Goal: Information Seeking & Learning: Learn about a topic

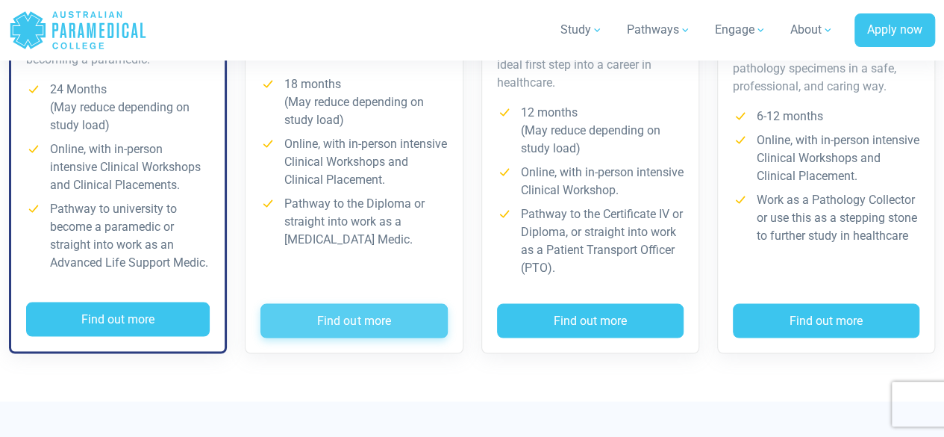
scroll to position [1393, 0]
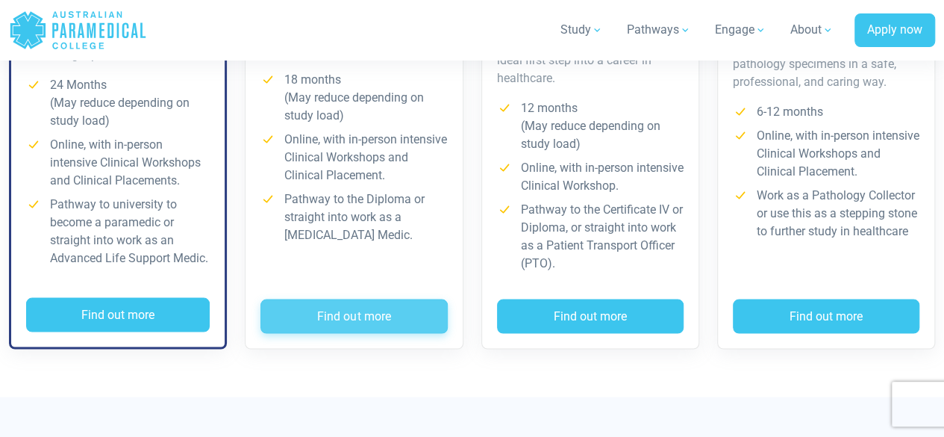
click at [367, 313] on button "Find out more" at bounding box center [353, 315] width 187 height 34
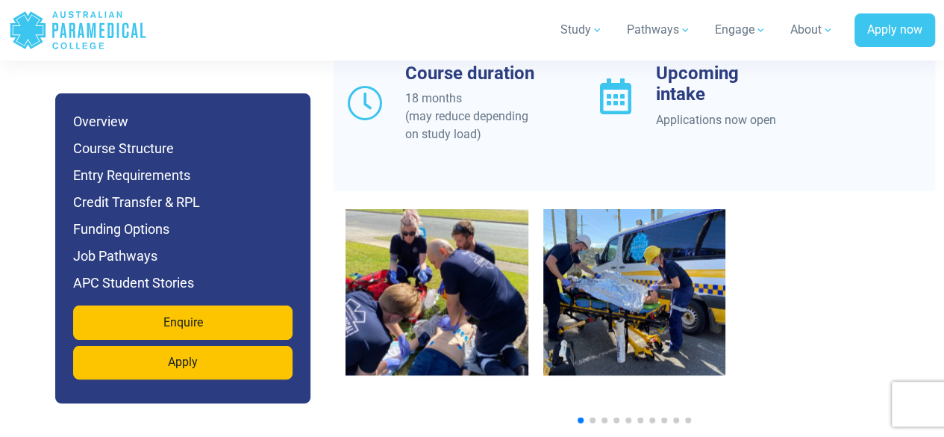
scroll to position [1475, 0]
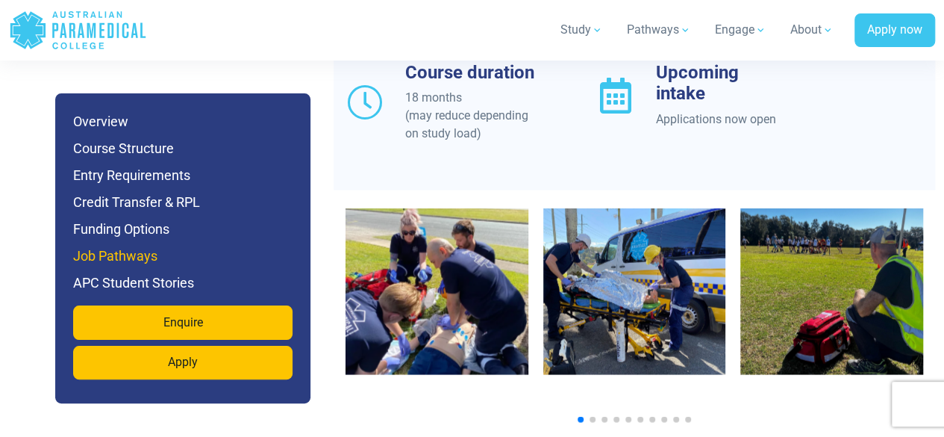
click at [210, 248] on h6 "Job Pathways" at bounding box center [182, 256] width 219 height 21
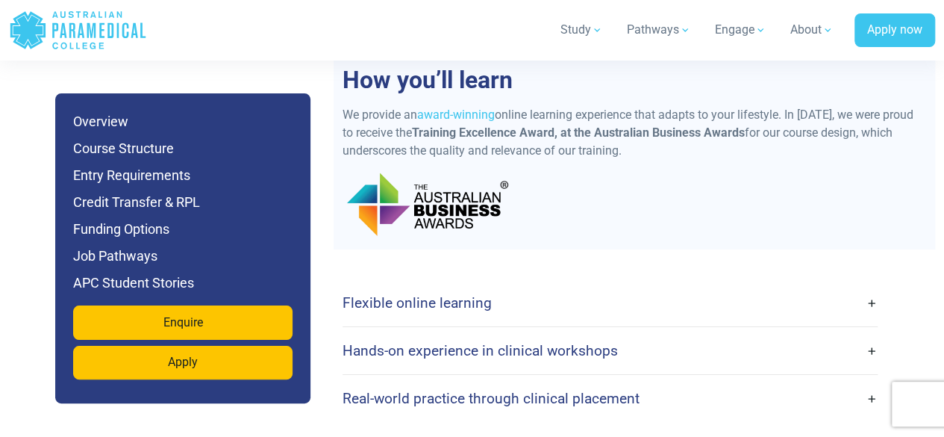
scroll to position [2759, 0]
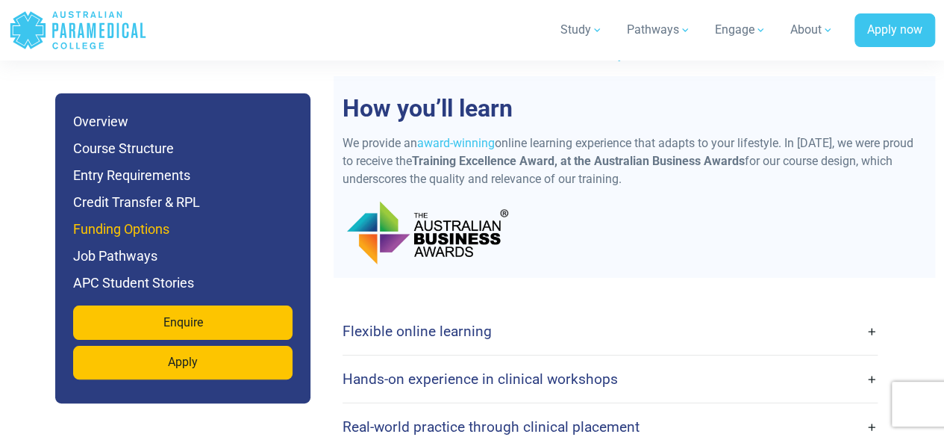
click at [152, 220] on h6 "Funding Options" at bounding box center [182, 229] width 219 height 21
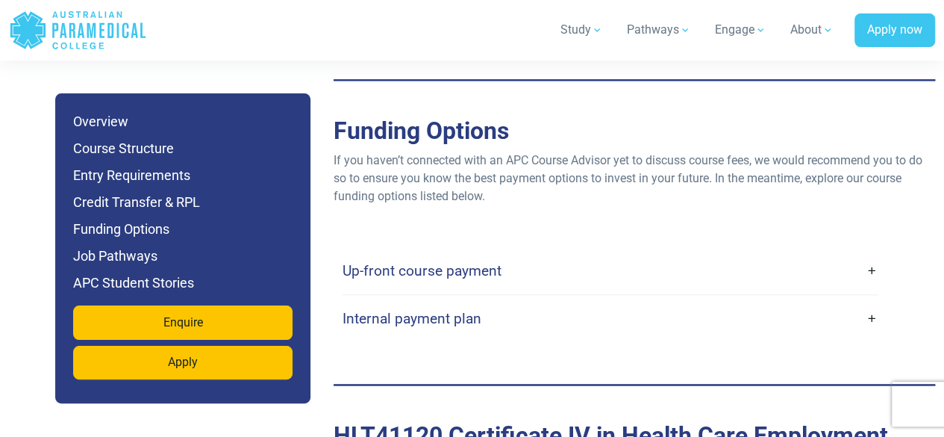
scroll to position [3755, 0]
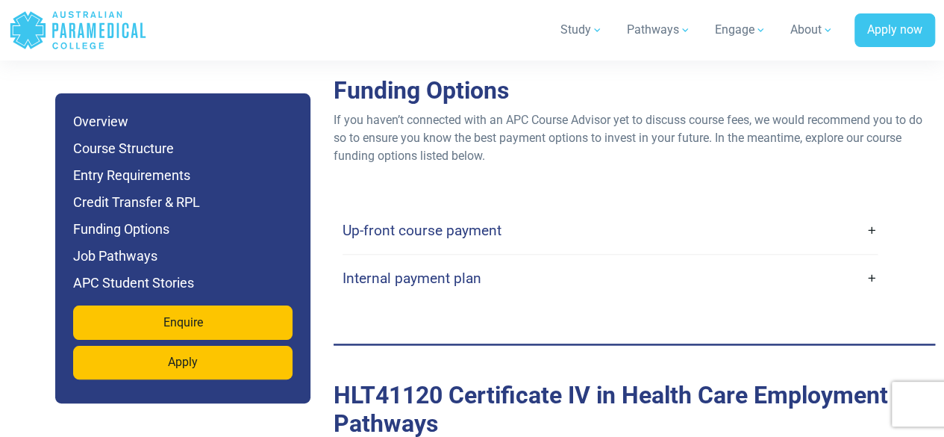
click at [526, 270] on link "Internal payment plan" at bounding box center [610, 277] width 535 height 35
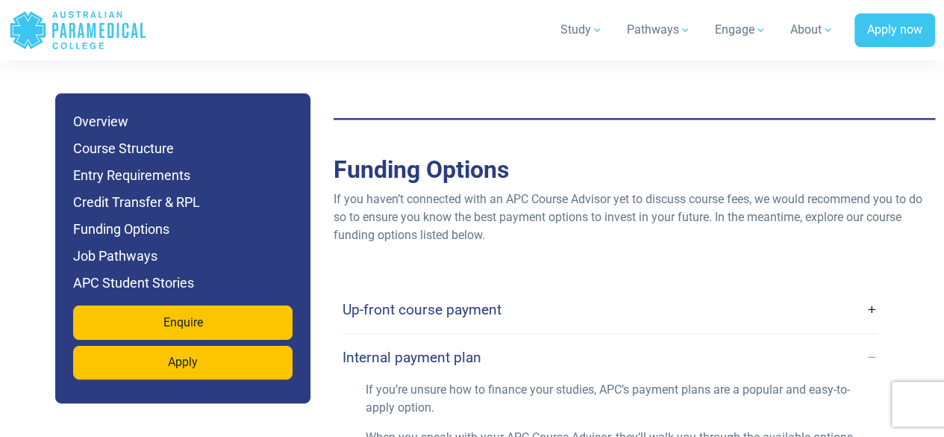
scroll to position [3675, 0]
click at [516, 304] on link "Up-front course payment" at bounding box center [610, 310] width 535 height 35
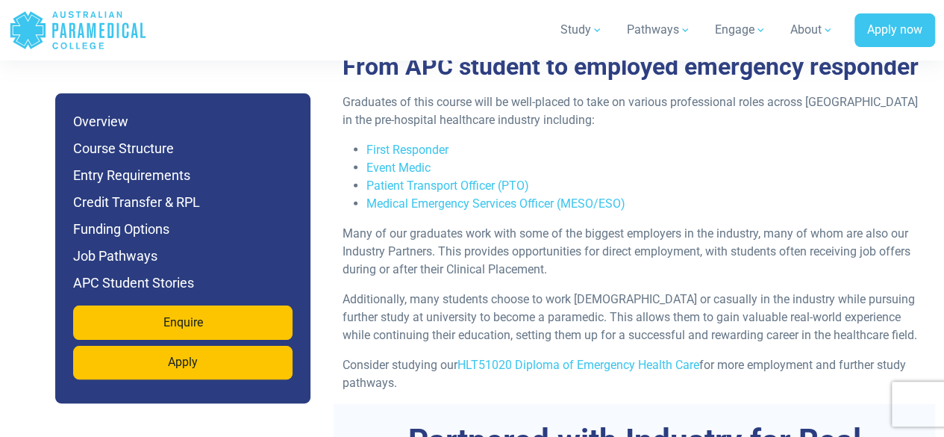
scroll to position [4427, 0]
click at [380, 169] on link "Event Medic" at bounding box center [398, 167] width 64 height 14
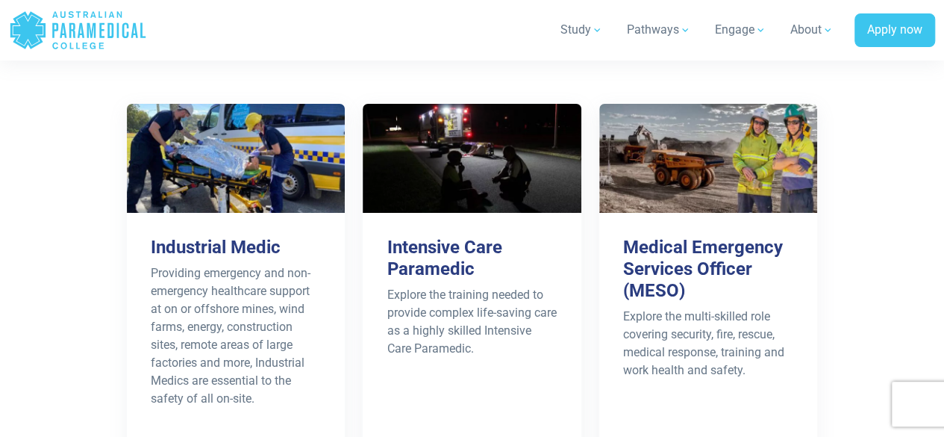
scroll to position [2668, 0]
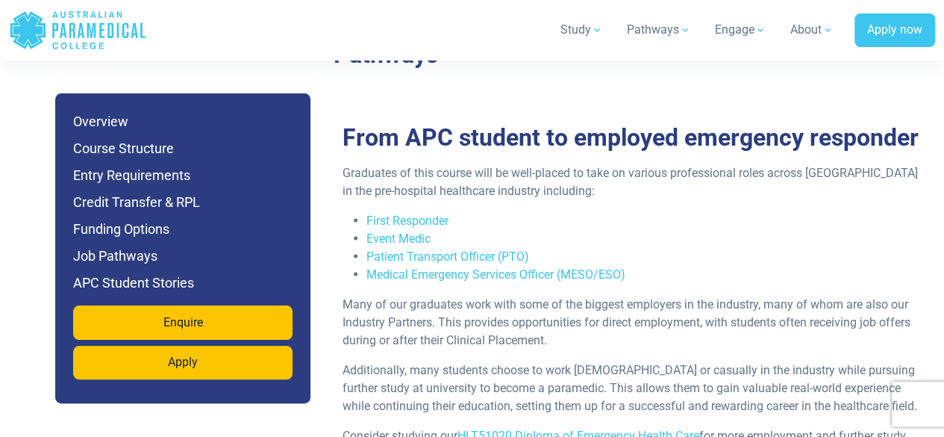
scroll to position [4126, 0]
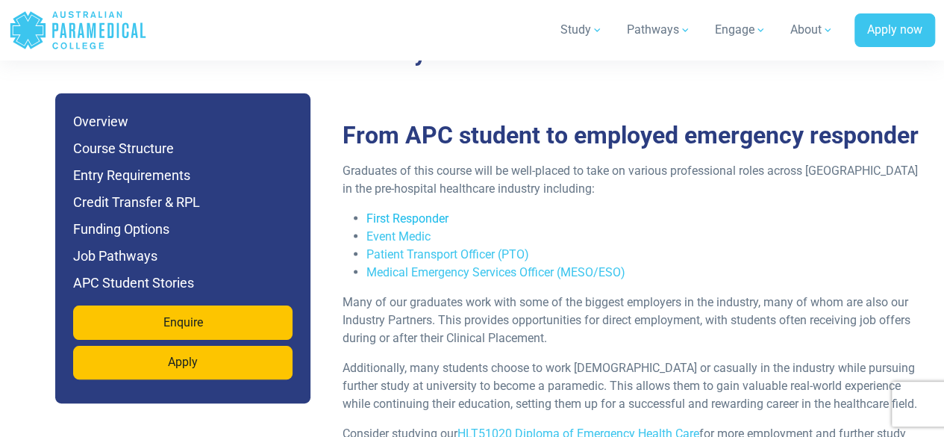
click at [394, 215] on link "First Responder" at bounding box center [407, 217] width 82 height 14
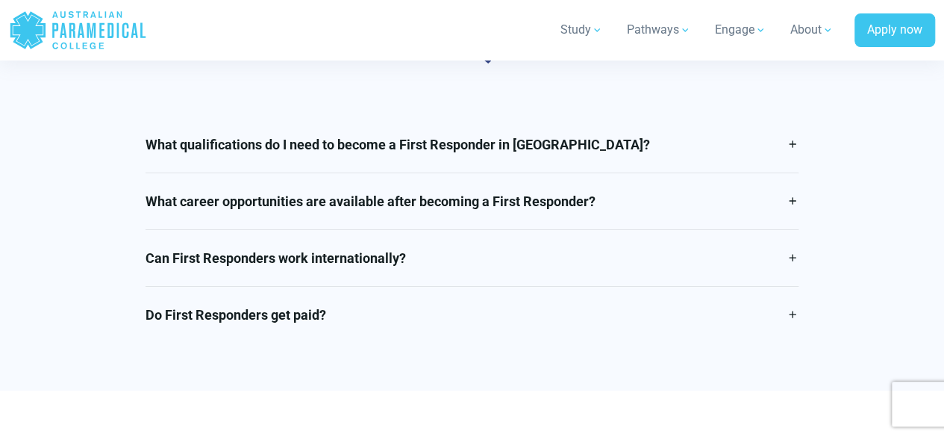
scroll to position [2715, 0]
click at [422, 287] on link "Do First Responders get paid?" at bounding box center [472, 315] width 653 height 56
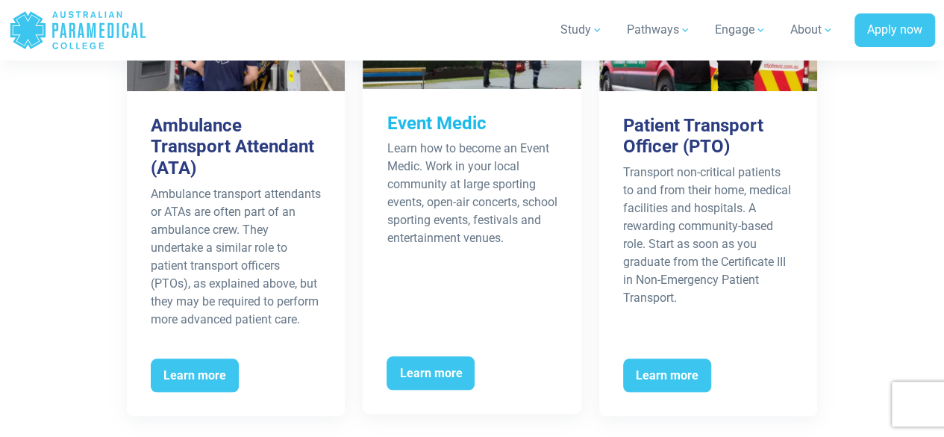
scroll to position [3342, 0]
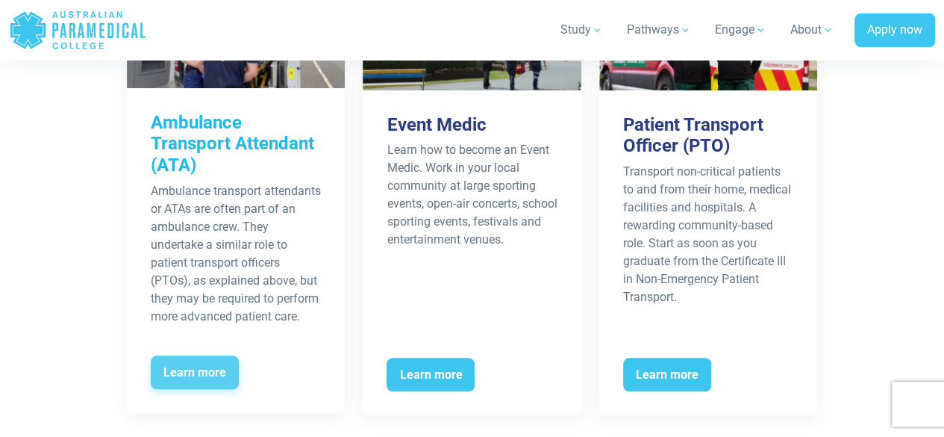
click at [187, 355] on span "Learn more" at bounding box center [195, 372] width 88 height 34
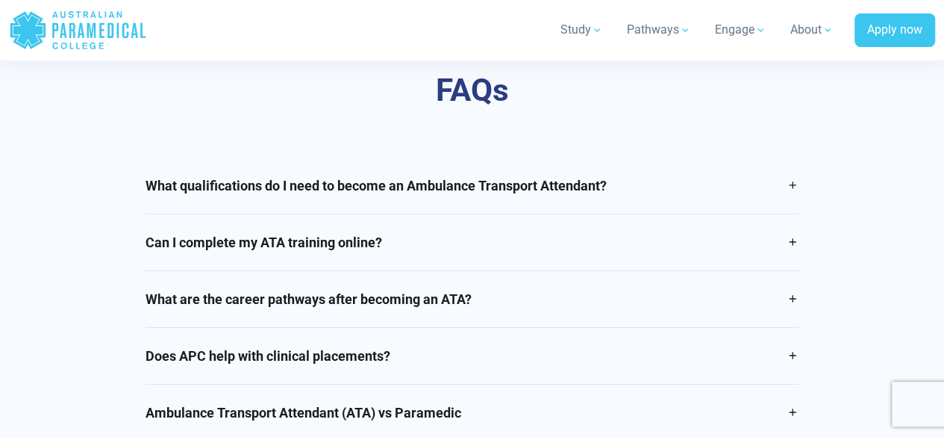
scroll to position [2581, 0]
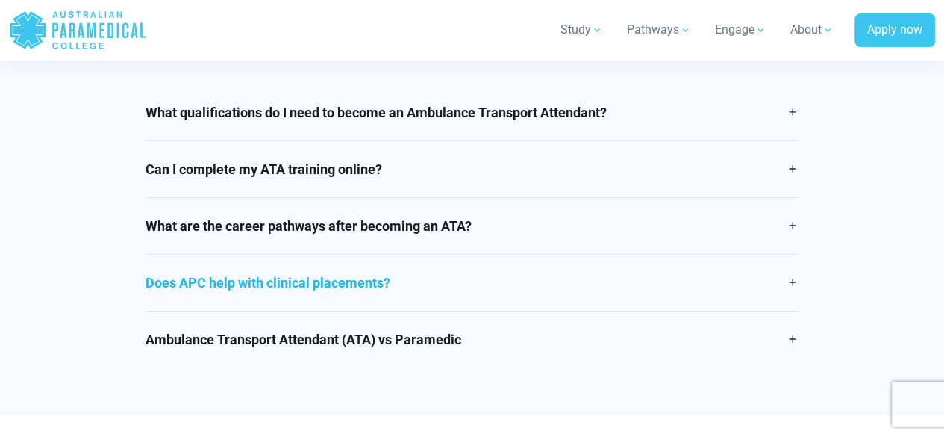
click at [418, 275] on link "Does APC help with clinical placements?" at bounding box center [472, 282] width 653 height 56
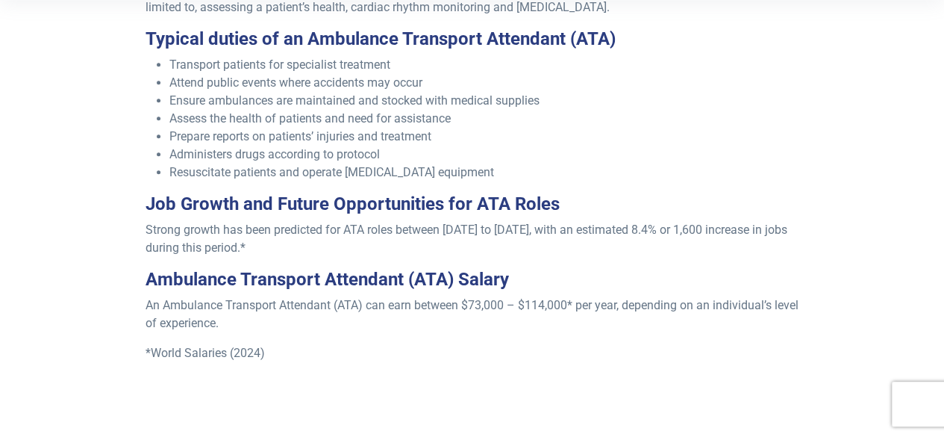
scroll to position [0, 0]
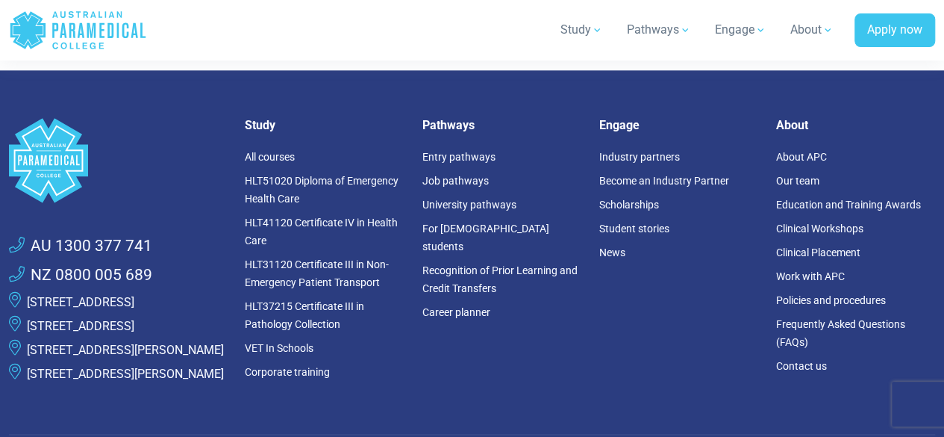
scroll to position [3671, 0]
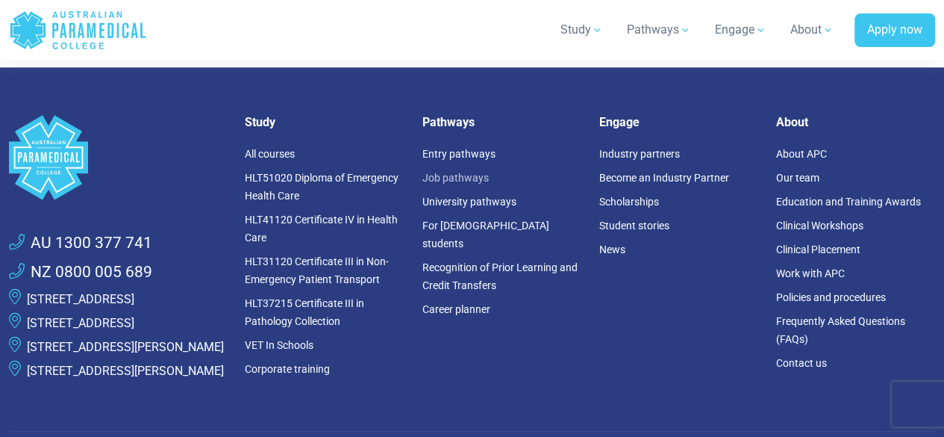
click at [436, 172] on link "Job pathways" at bounding box center [455, 178] width 66 height 12
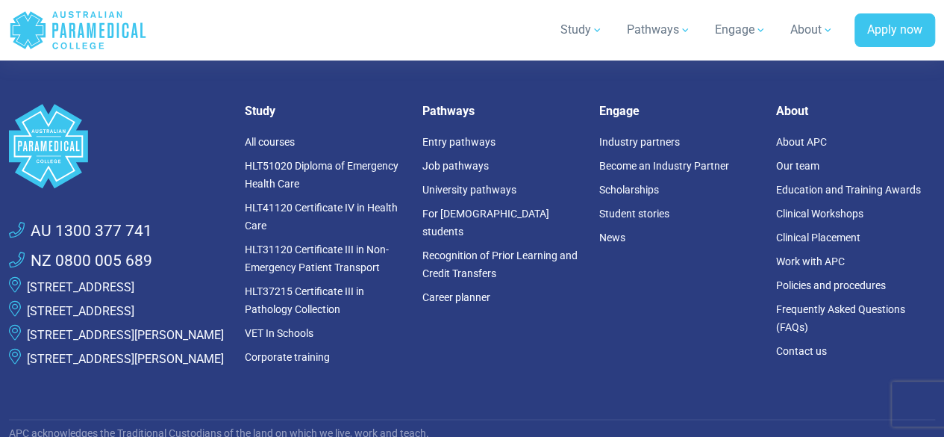
scroll to position [3709, 0]
click at [325, 286] on link "HLT37215 Certificate III in Pathology Collection" at bounding box center [304, 301] width 119 height 30
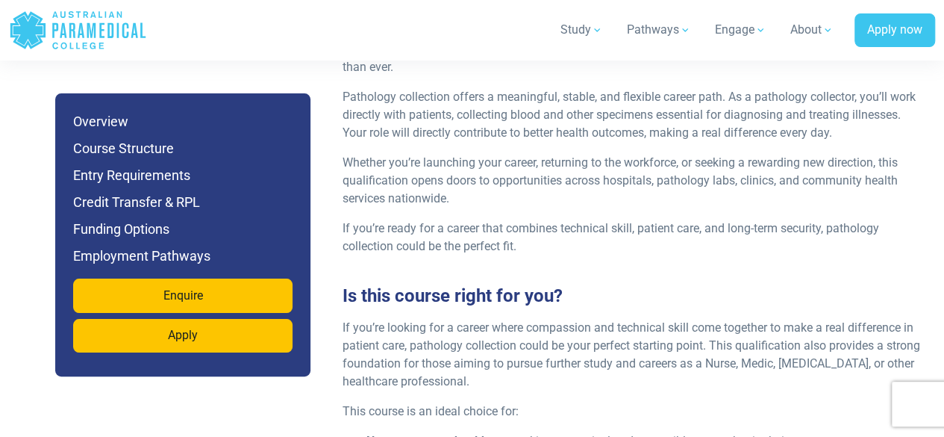
scroll to position [1836, 0]
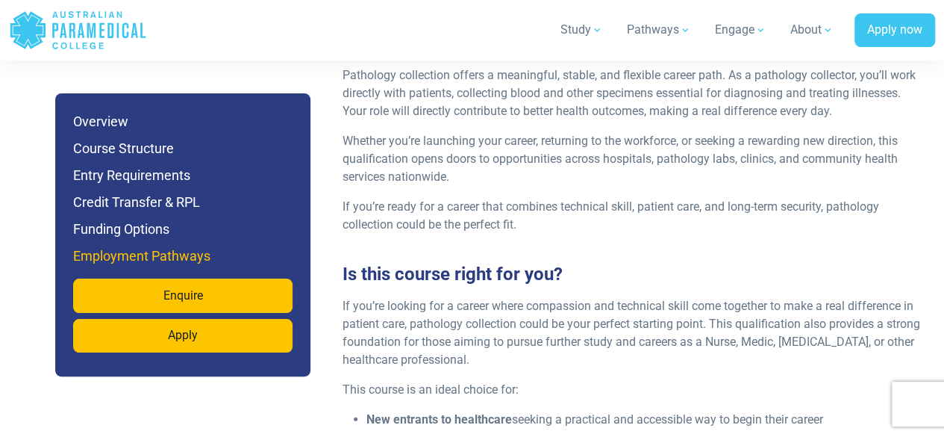
click at [137, 260] on h6 "Employment Pathways" at bounding box center [182, 256] width 219 height 21
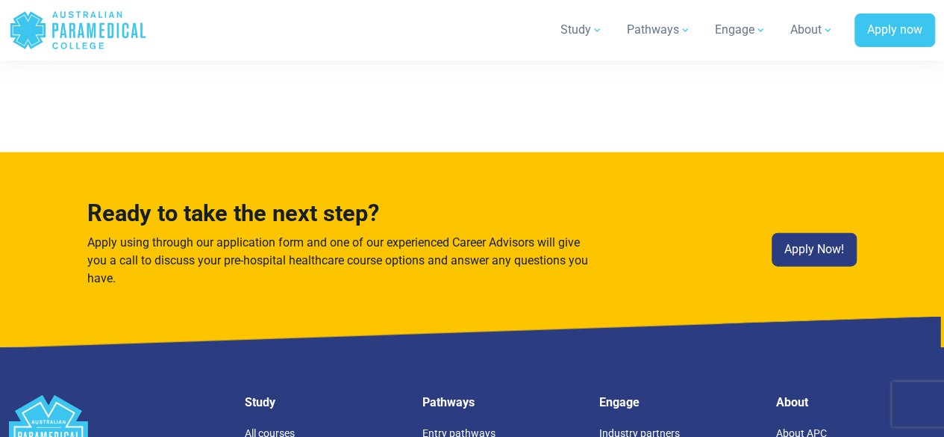
scroll to position [7329, 0]
